Goal: Task Accomplishment & Management: Manage account settings

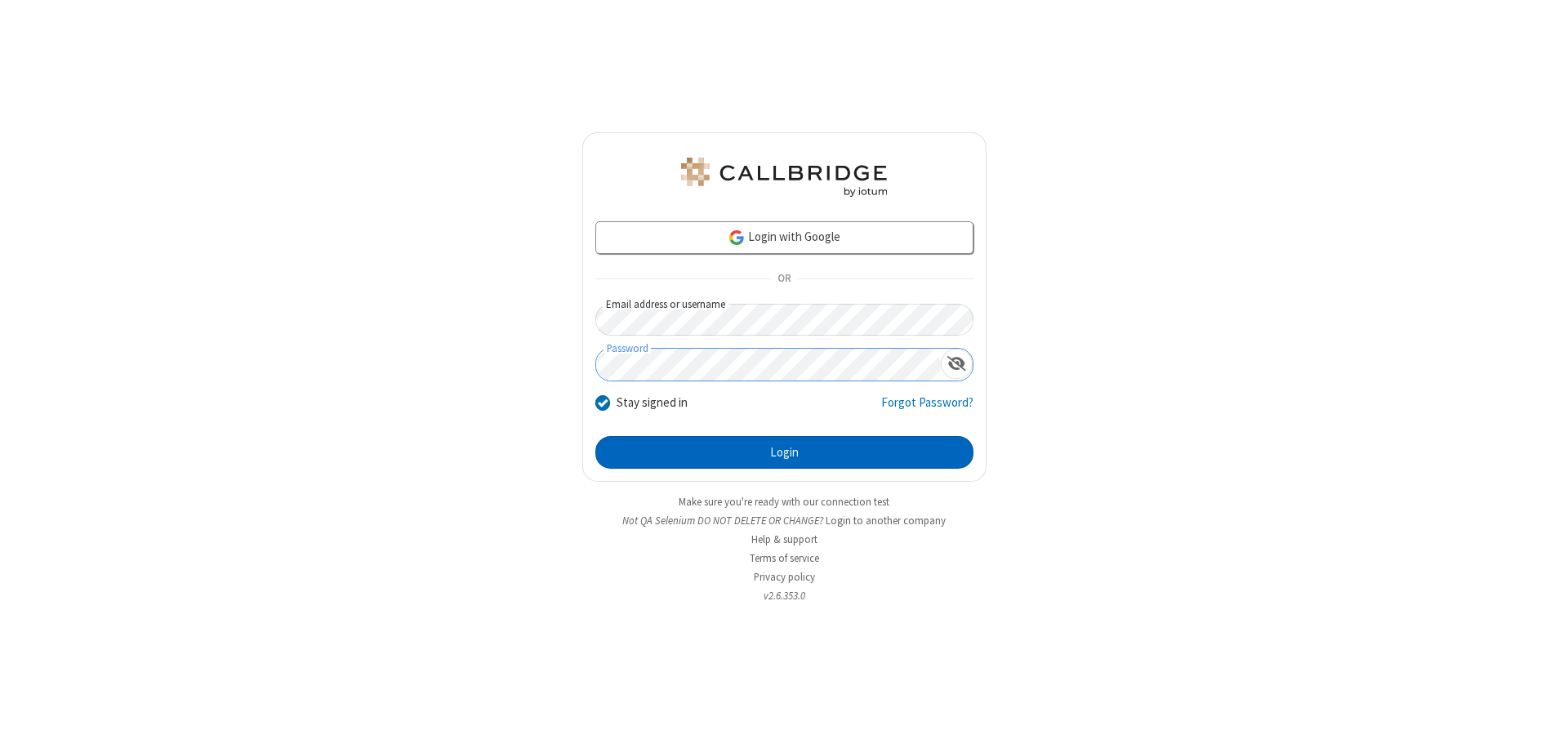
click at [784, 453] on button "Login" at bounding box center [784, 453] width 378 height 33
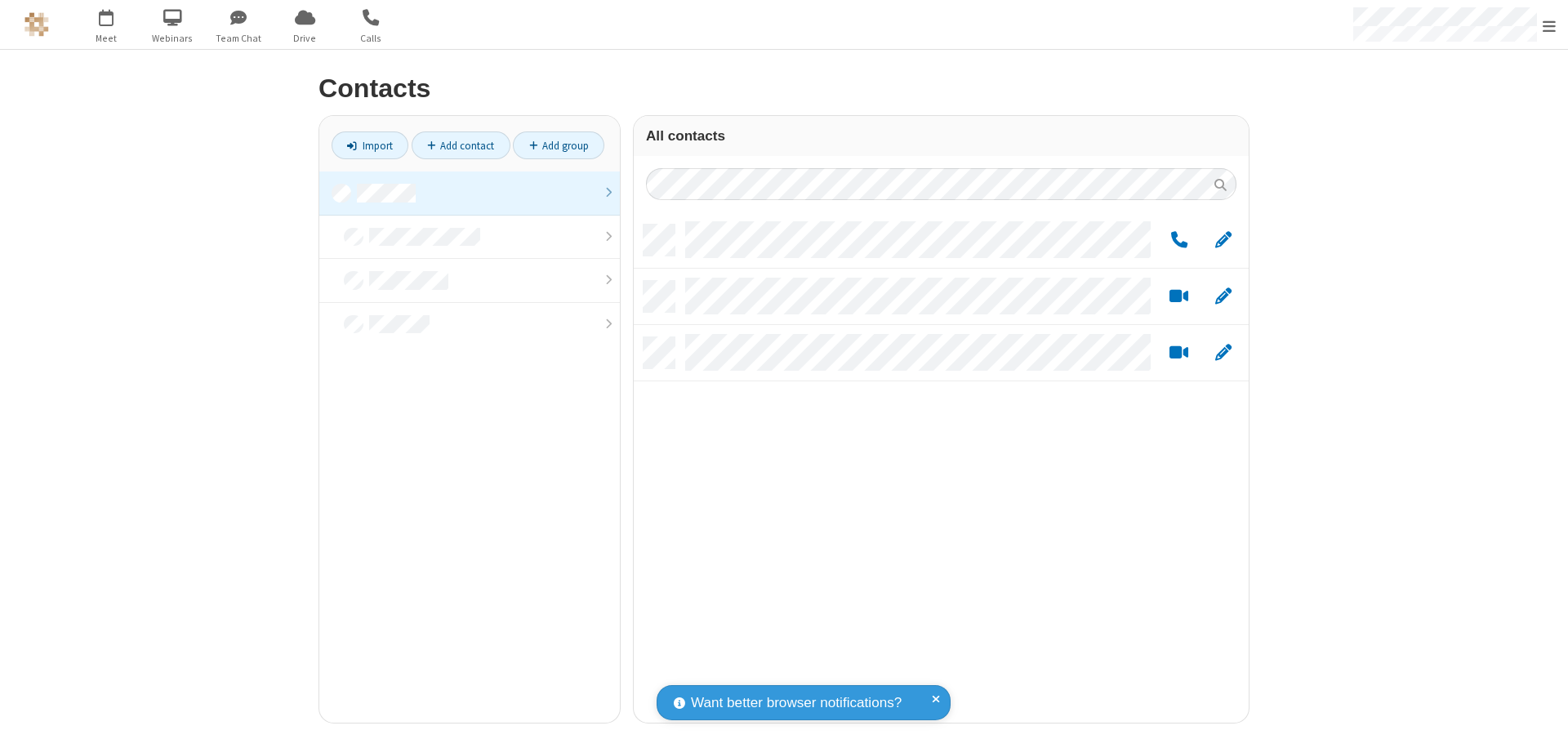
scroll to position [498, 602]
click at [469, 192] on link at bounding box center [469, 192] width 300 height 44
click at [1223, 239] on span "Edit" at bounding box center [1223, 240] width 17 height 20
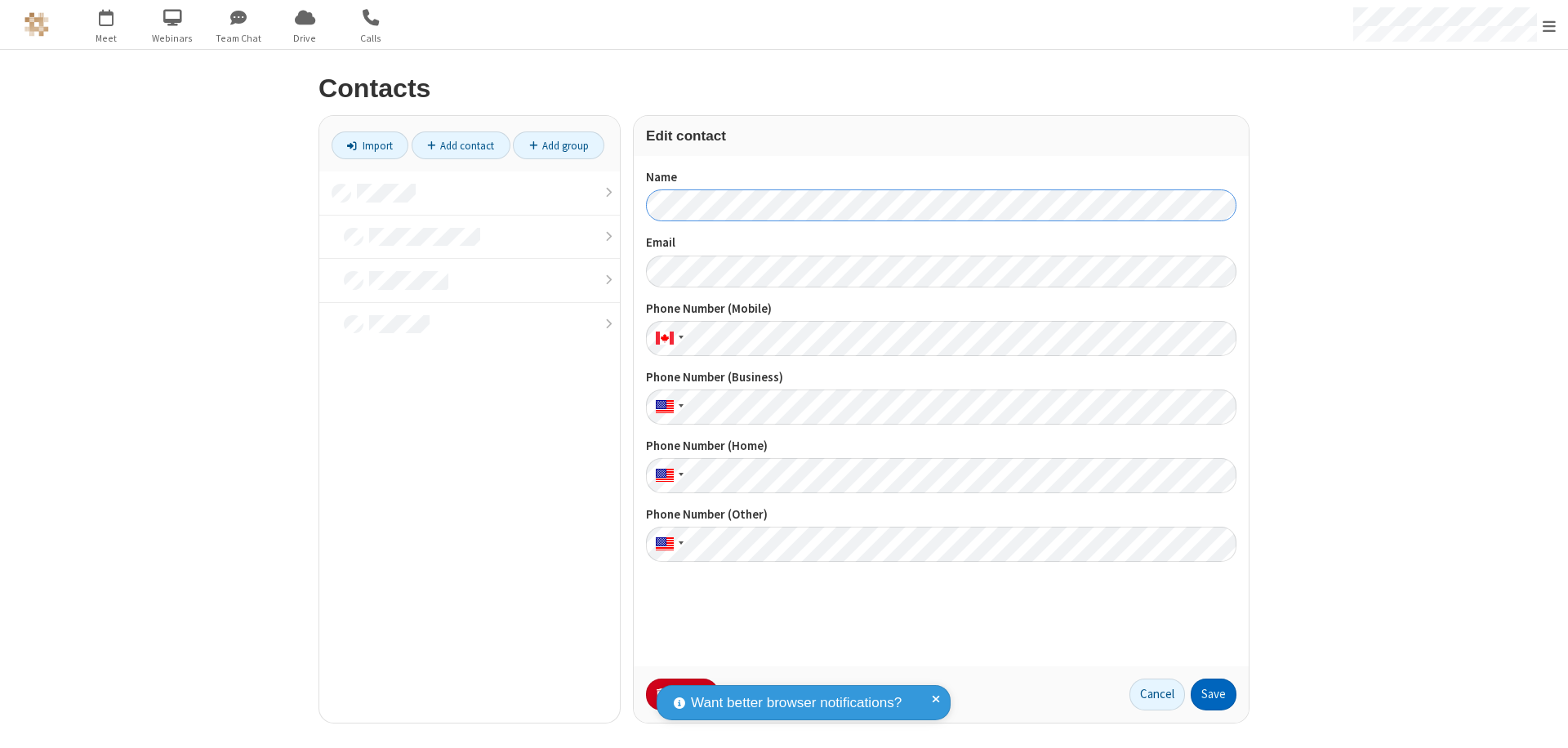
click at [1213, 694] on button "Save" at bounding box center [1212, 695] width 46 height 33
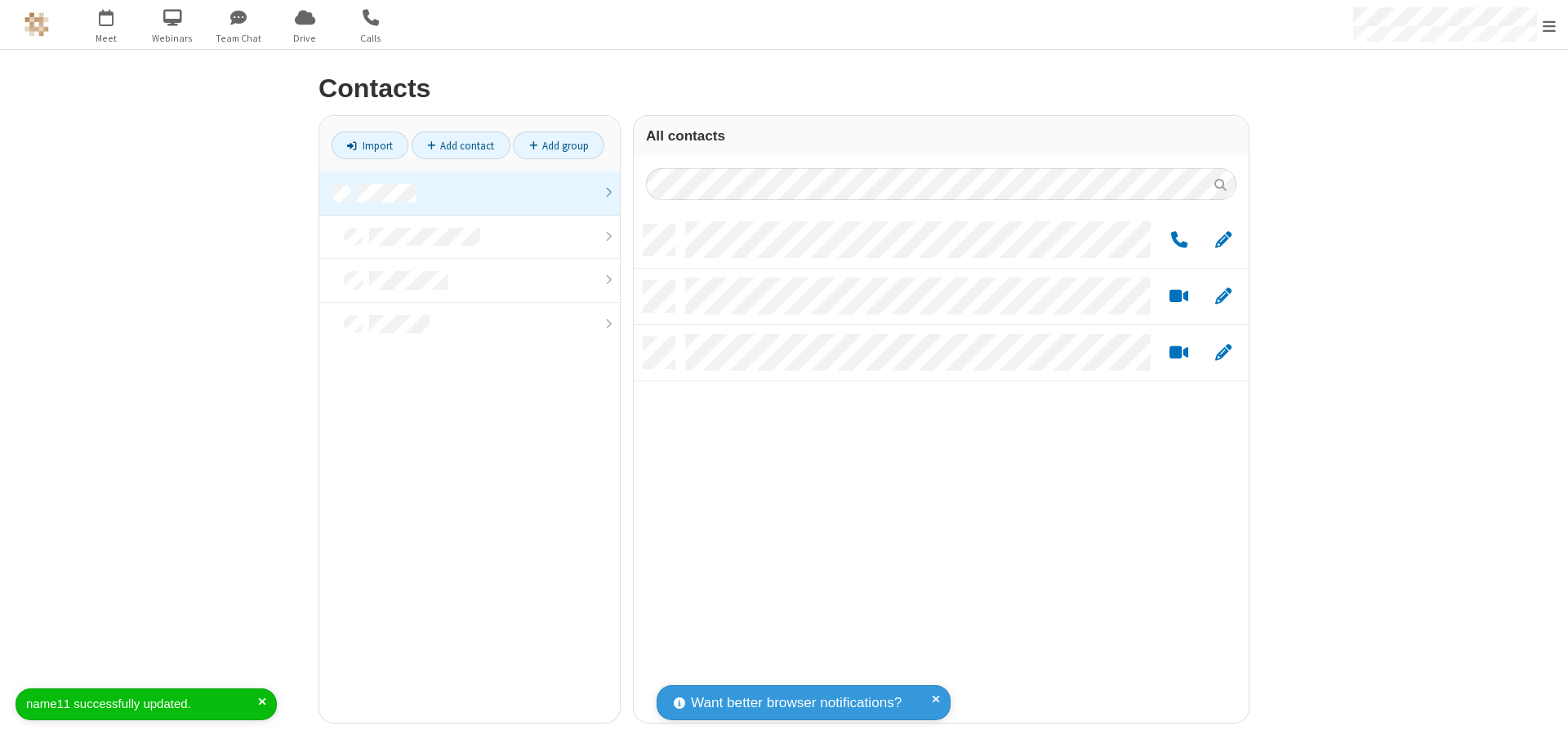
scroll to position [498, 602]
